Goal: Information Seeking & Learning: Learn about a topic

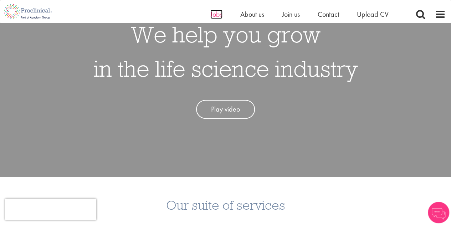
click at [220, 15] on span "Jobs" at bounding box center [216, 14] width 12 height 9
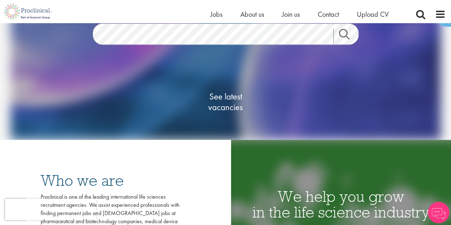
scroll to position [71, 0]
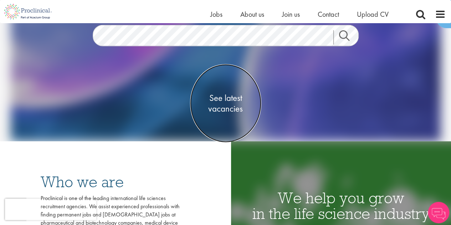
click at [234, 103] on span "See latest vacancies" at bounding box center [225, 103] width 71 height 21
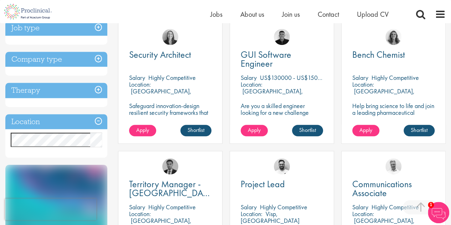
scroll to position [285, 0]
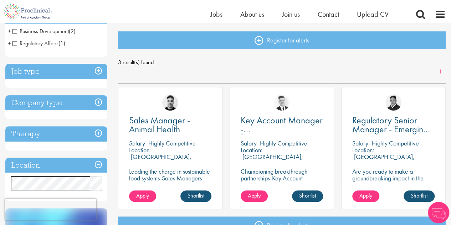
scroll to position [107, 0]
